Goal: Check status: Check status

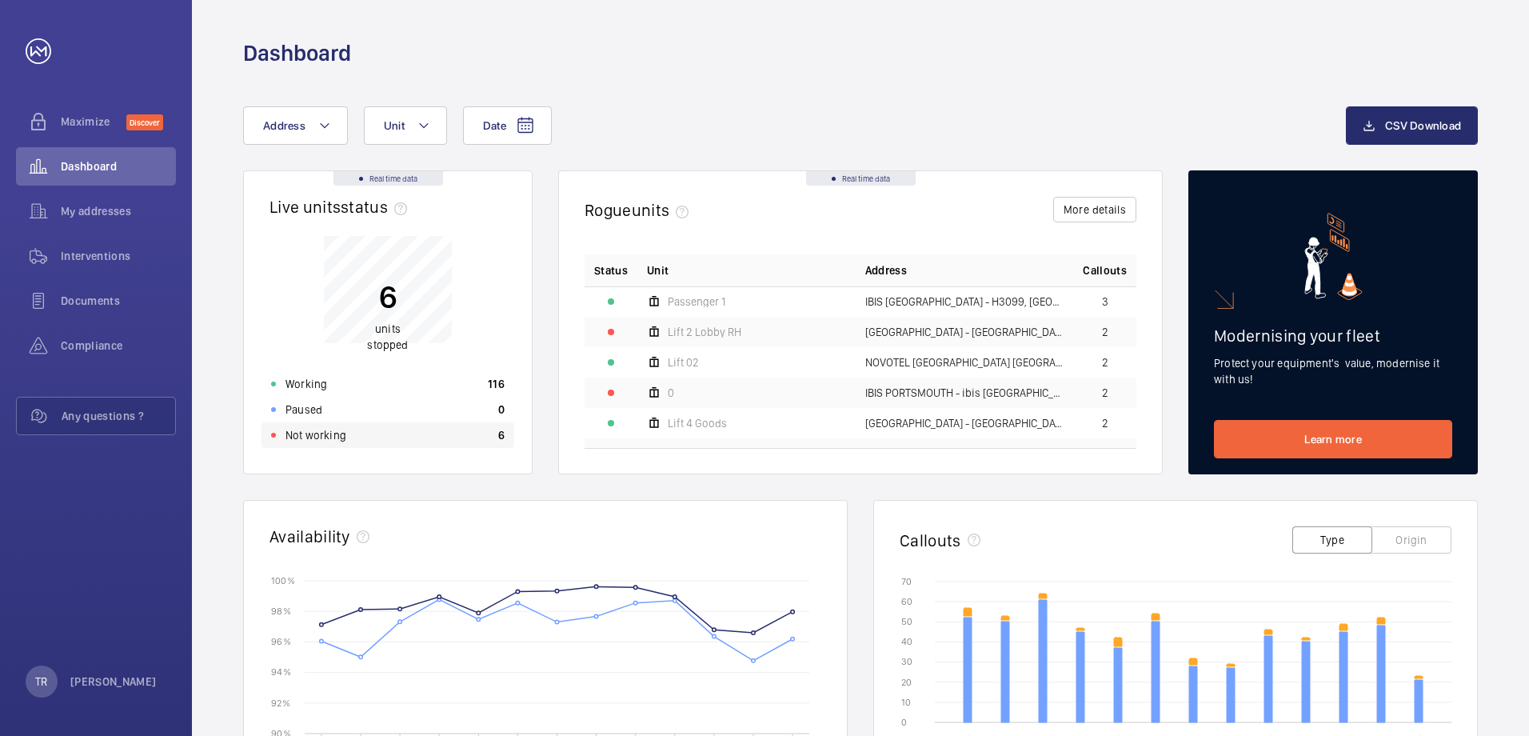
click at [334, 433] on p "Not working" at bounding box center [315, 435] width 61 height 16
